Goal: Information Seeking & Learning: Learn about a topic

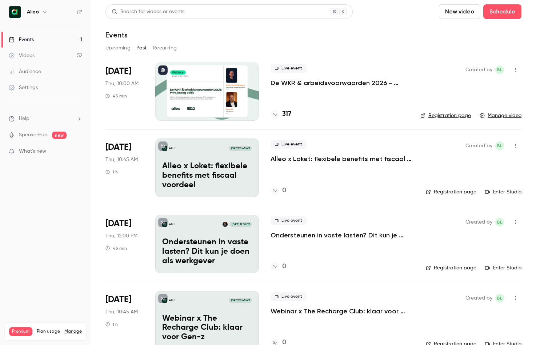
click at [313, 79] on p "De WKR & arbeidsvoorwaarden 2026 - [DATE] editie" at bounding box center [340, 83] width 138 height 9
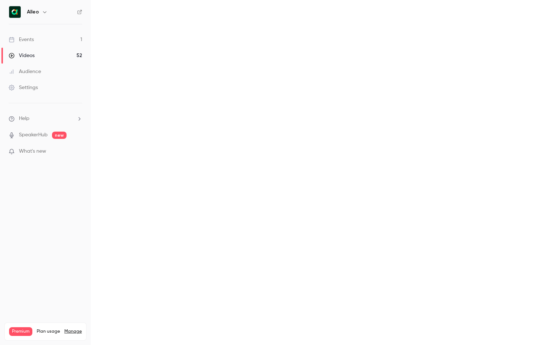
click at [313, 79] on main at bounding box center [313, 172] width 445 height 345
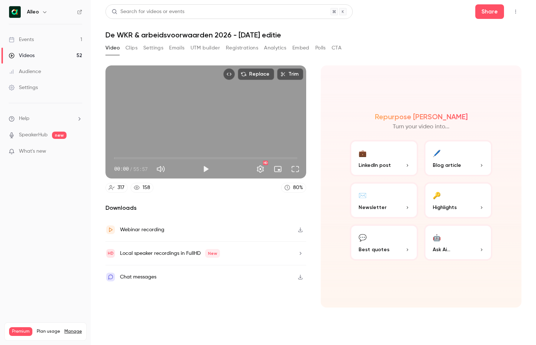
click at [169, 277] on div "Chat messages" at bounding box center [205, 276] width 201 height 23
click at [301, 276] on icon "button" at bounding box center [300, 277] width 6 height 5
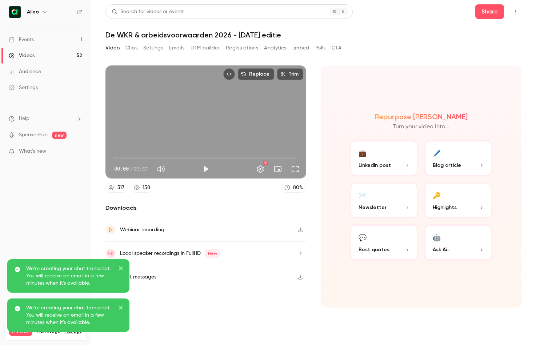
click at [301, 252] on icon "button" at bounding box center [300, 253] width 6 height 5
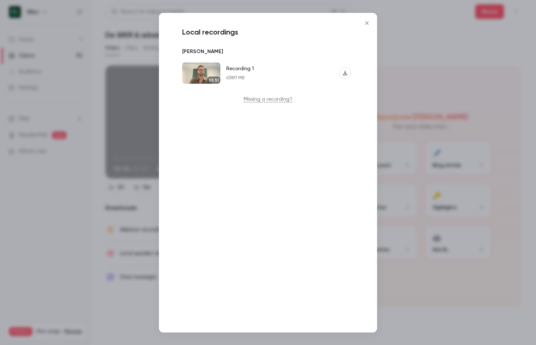
click at [341, 71] on button "Recording 1" at bounding box center [345, 73] width 12 height 12
click at [365, 25] on icon "Close" at bounding box center [366, 23] width 9 height 6
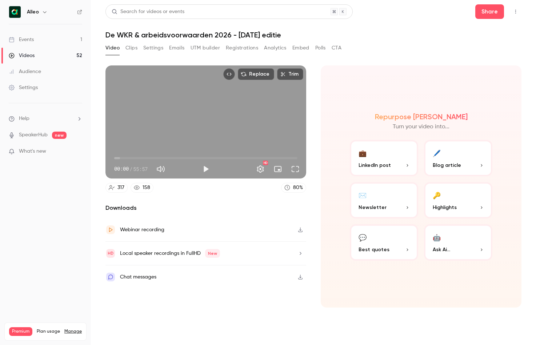
click at [50, 39] on link "Events 1" at bounding box center [45, 40] width 91 height 16
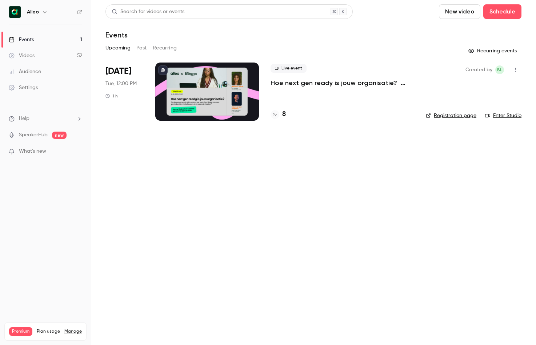
click at [141, 46] on button "Past" at bounding box center [141, 48] width 11 height 12
